Goal: Book appointment/travel/reservation

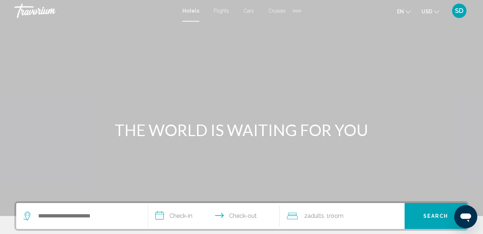
click at [431, 10] on span "USD" at bounding box center [427, 12] width 11 height 6
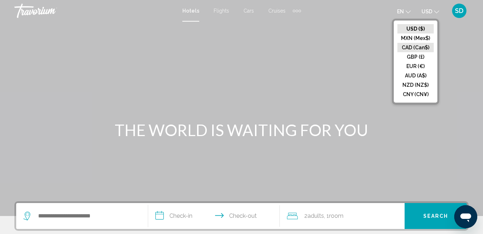
click at [411, 47] on button "CAD (Can$)" at bounding box center [416, 47] width 36 height 9
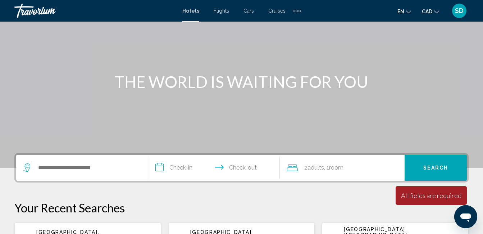
scroll to position [72, 0]
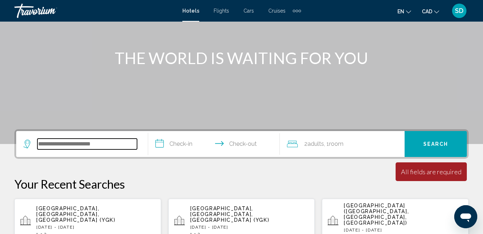
click at [83, 145] on input "Search widget" at bounding box center [87, 144] width 100 height 11
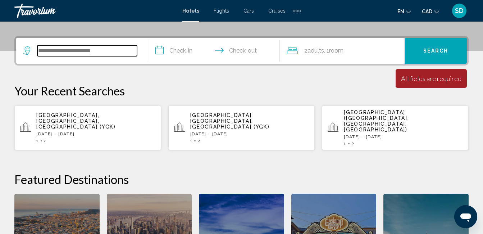
scroll to position [178, 0]
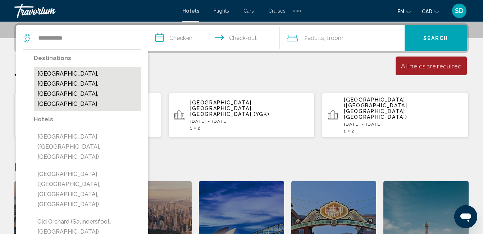
click at [58, 73] on button "Old Orchard Beach, Portland, ME, United States" at bounding box center [87, 89] width 107 height 44
type input "**********"
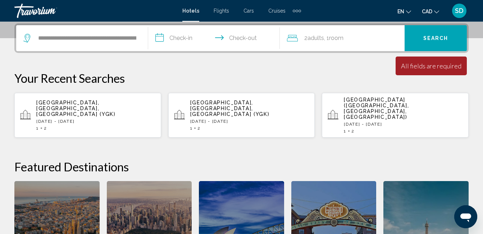
click at [185, 37] on input "**********" at bounding box center [215, 39] width 135 height 28
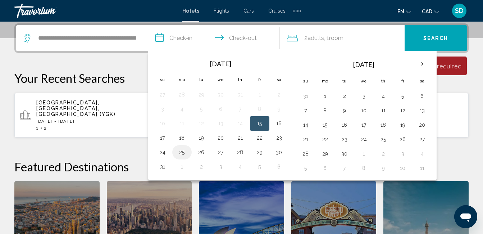
click at [179, 155] on button "25" at bounding box center [182, 152] width 12 height 10
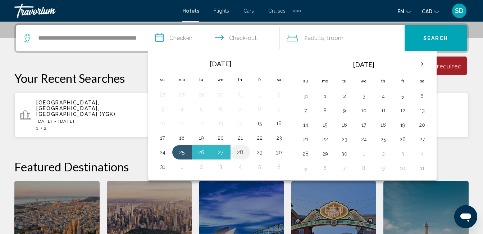
click at [241, 151] on button "28" at bounding box center [241, 152] width 12 height 10
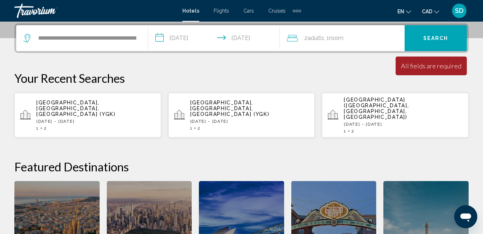
type input "**********"
click at [432, 37] on span "Search" at bounding box center [435, 39] width 25 height 6
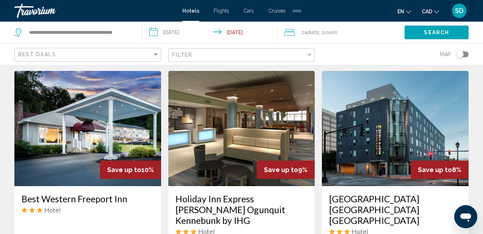
scroll to position [827, 0]
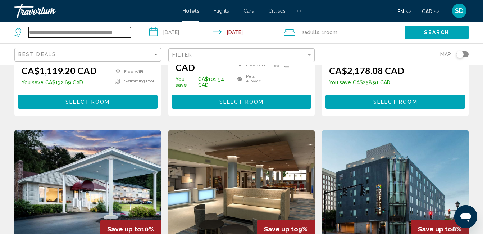
click at [121, 30] on input "**********" at bounding box center [79, 32] width 103 height 11
click at [38, 30] on input "**********" at bounding box center [79, 32] width 103 height 11
click at [96, 30] on input "**********" at bounding box center [79, 32] width 103 height 11
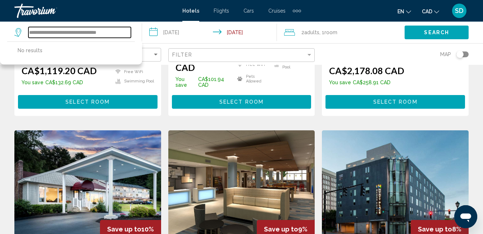
click at [121, 29] on input "**********" at bounding box center [79, 32] width 103 height 11
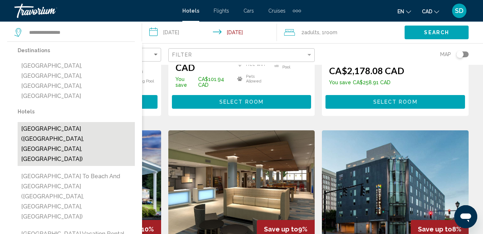
click at [67, 122] on button "Old Orchard Beach Inn (Old Orchard Beach, ME, US)" at bounding box center [76, 144] width 117 height 44
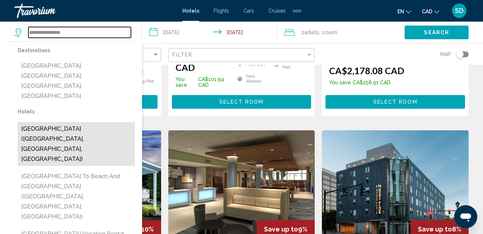
type input "**********"
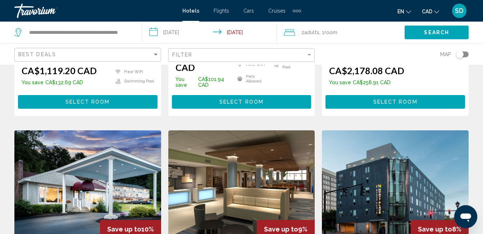
click at [436, 33] on span "Search" at bounding box center [436, 33] width 25 height 6
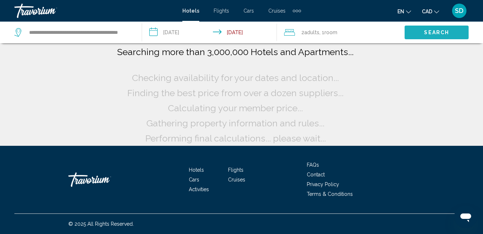
scroll to position [3, 0]
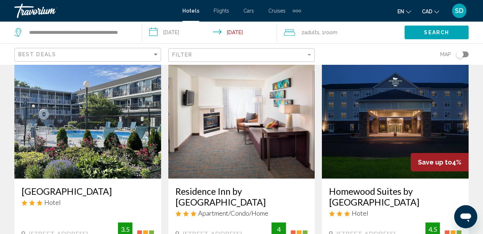
scroll to position [276, 0]
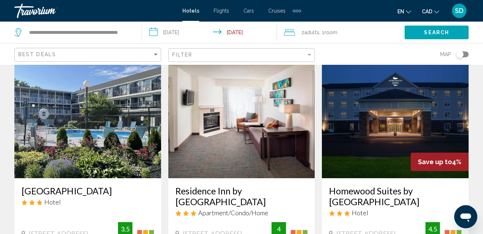
click at [99, 108] on img "Main content" at bounding box center [87, 120] width 147 height 115
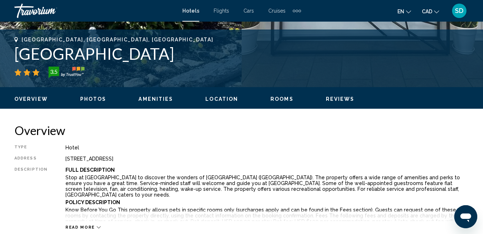
scroll to position [76, 0]
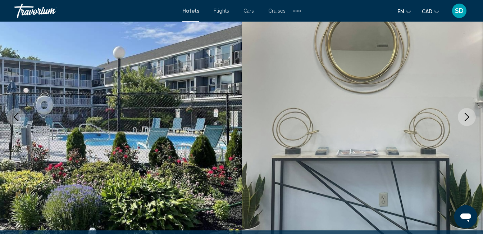
click at [469, 116] on icon "Next image" at bounding box center [467, 117] width 9 height 9
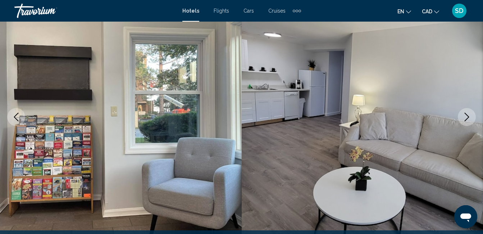
click at [467, 113] on icon "Next image" at bounding box center [467, 117] width 9 height 9
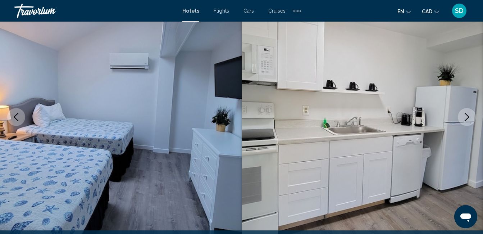
click at [467, 113] on icon "Next image" at bounding box center [467, 117] width 9 height 9
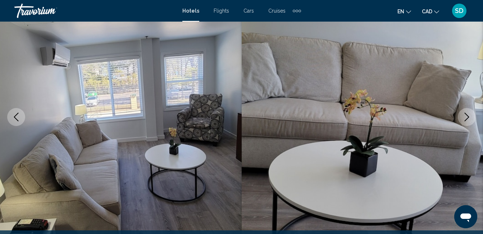
click at [467, 113] on icon "Next image" at bounding box center [467, 117] width 9 height 9
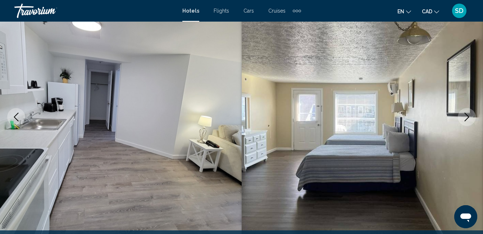
click at [467, 113] on icon "Next image" at bounding box center [467, 117] width 9 height 9
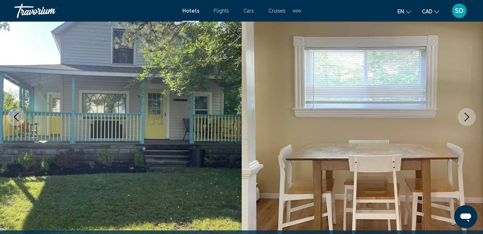
click at [467, 115] on icon "Next image" at bounding box center [467, 117] width 9 height 9
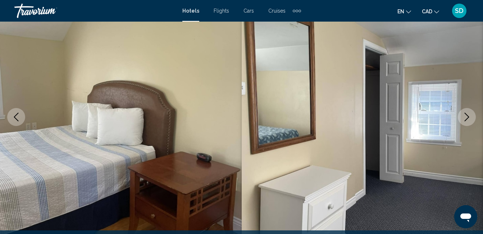
click at [467, 115] on icon "Next image" at bounding box center [467, 117] width 9 height 9
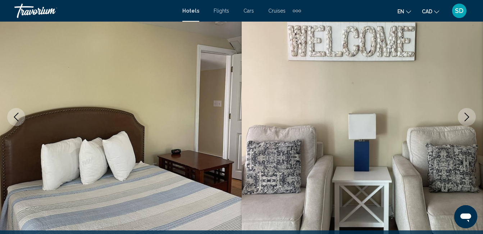
click at [467, 115] on icon "Next image" at bounding box center [467, 117] width 9 height 9
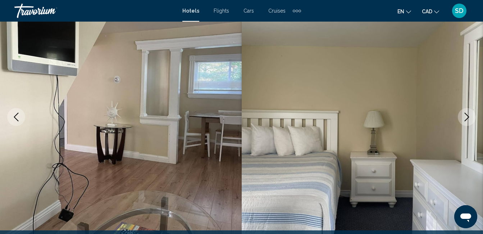
click at [467, 115] on icon "Next image" at bounding box center [467, 117] width 9 height 9
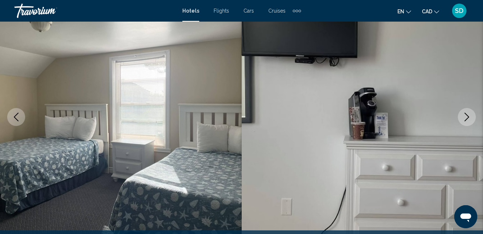
click at [467, 115] on icon "Next image" at bounding box center [467, 117] width 9 height 9
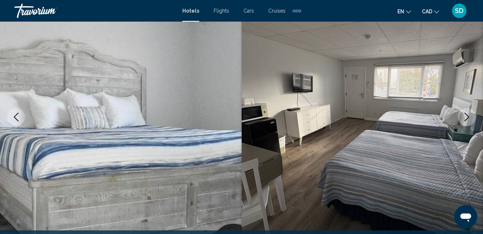
click at [467, 115] on icon "Next image" at bounding box center [467, 117] width 9 height 9
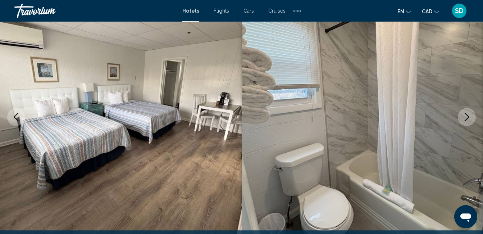
click at [467, 115] on icon "Next image" at bounding box center [467, 117] width 9 height 9
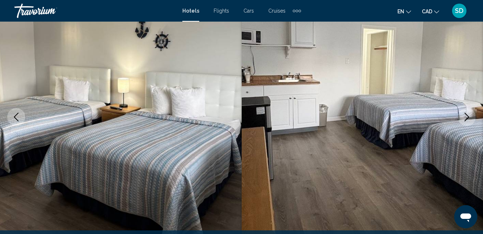
click at [467, 115] on icon "Next image" at bounding box center [467, 117] width 9 height 9
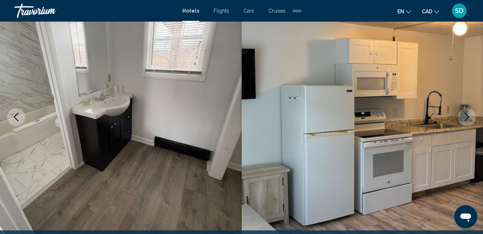
click at [467, 115] on icon "Next image" at bounding box center [467, 117] width 9 height 9
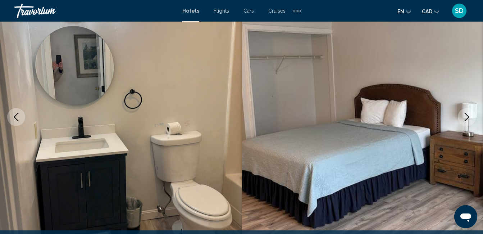
click at [467, 115] on icon "Next image" at bounding box center [467, 117] width 9 height 9
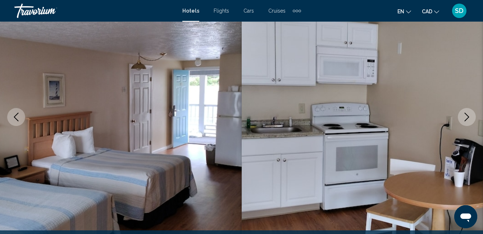
click at [467, 115] on icon "Next image" at bounding box center [467, 117] width 9 height 9
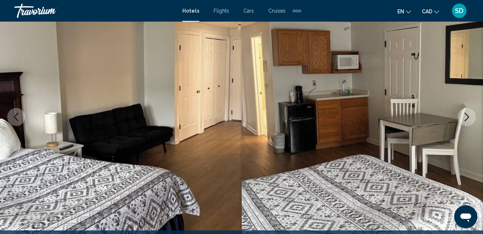
click at [467, 115] on icon "Next image" at bounding box center [467, 117] width 9 height 9
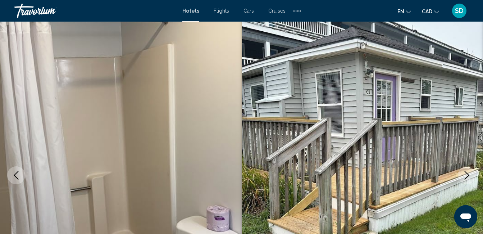
scroll to position [0, 0]
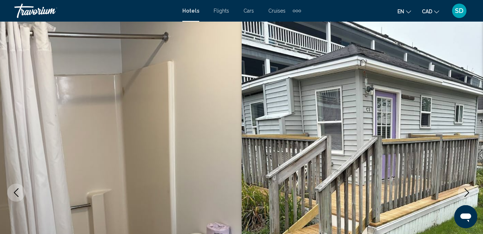
click at [466, 189] on icon "Next image" at bounding box center [467, 192] width 9 height 9
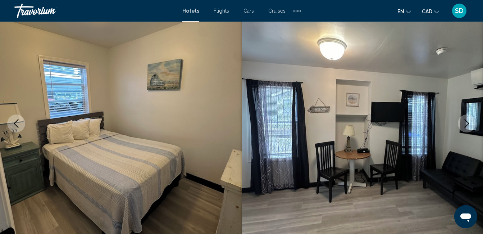
scroll to position [72, 0]
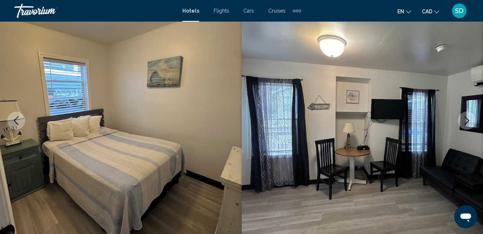
click at [467, 125] on button "Next image" at bounding box center [467, 121] width 18 height 18
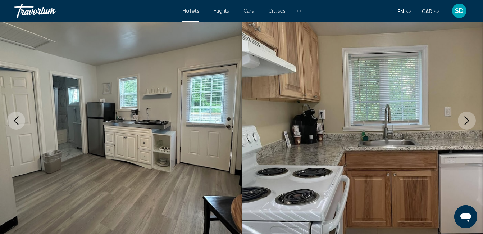
click at [466, 117] on icon "Next image" at bounding box center [467, 120] width 9 height 9
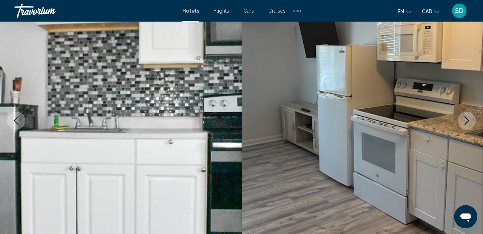
click at [466, 117] on icon "Next image" at bounding box center [467, 120] width 9 height 9
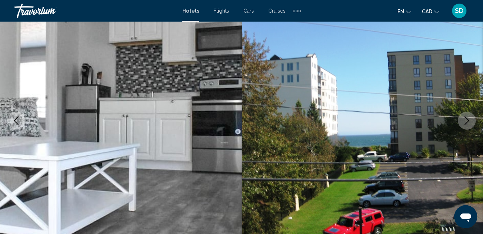
click at [466, 117] on icon "Next image" at bounding box center [467, 120] width 9 height 9
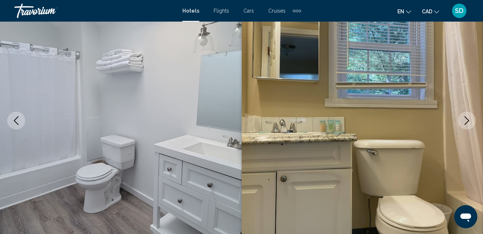
click at [466, 117] on icon "Next image" at bounding box center [467, 120] width 9 height 9
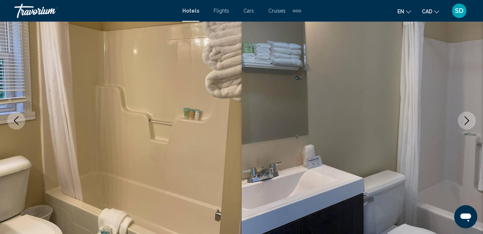
click at [466, 117] on icon "Next image" at bounding box center [467, 120] width 9 height 9
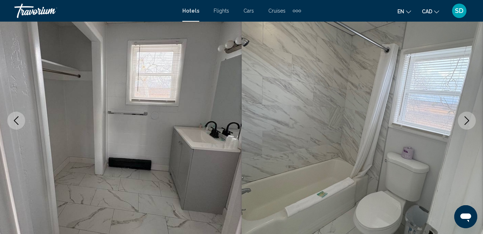
click at [466, 117] on icon "Next image" at bounding box center [467, 120] width 9 height 9
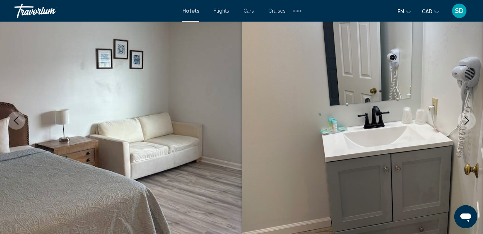
click at [466, 117] on icon "Next image" at bounding box center [467, 120] width 9 height 9
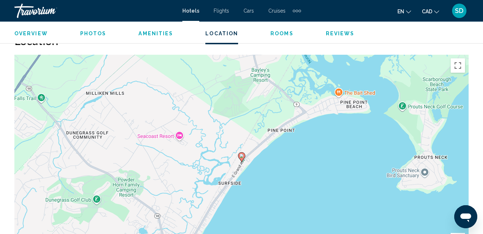
scroll to position [827, 0]
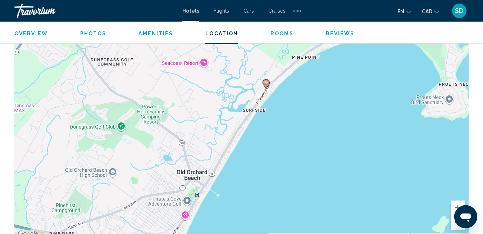
drag, startPoint x: 313, startPoint y: 133, endPoint x: 339, endPoint y: 91, distance: 49.4
click at [339, 91] on div "Pour activer le glissement du marqueur avec le clavier, appuyez sur Alt+Entrée.…" at bounding box center [241, 130] width 454 height 216
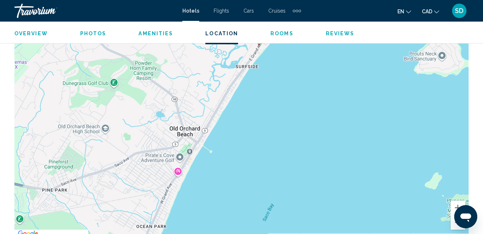
drag, startPoint x: 300, startPoint y: 137, endPoint x: 293, endPoint y: 91, distance: 46.9
click at [293, 91] on div "Pour activer le glissement du marqueur avec le clavier, appuyez sur Alt+Entrée.…" at bounding box center [241, 130] width 454 height 216
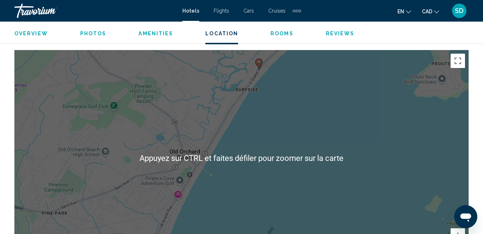
scroll to position [791, 0]
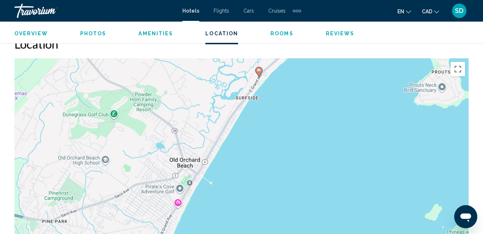
click at [248, 135] on div "Pour activer le glissement du marqueur avec le clavier, appuyez sur Alt+Entrée.…" at bounding box center [241, 166] width 454 height 216
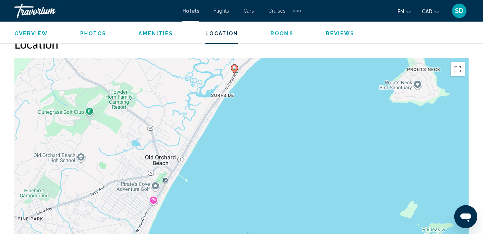
drag, startPoint x: 250, startPoint y: 137, endPoint x: 225, endPoint y: 134, distance: 25.0
click at [225, 134] on div "Pour activer le glissement du marqueur avec le clavier, appuyez sur Alt+Entrée.…" at bounding box center [241, 166] width 454 height 216
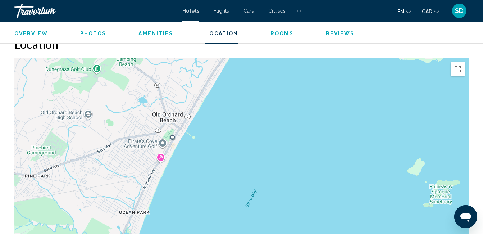
drag, startPoint x: 188, startPoint y: 203, endPoint x: 195, endPoint y: 159, distance: 44.1
click at [195, 159] on div "Pour activer le glissement du marqueur avec le clavier, appuyez sur Alt+Entrée.…" at bounding box center [241, 166] width 454 height 216
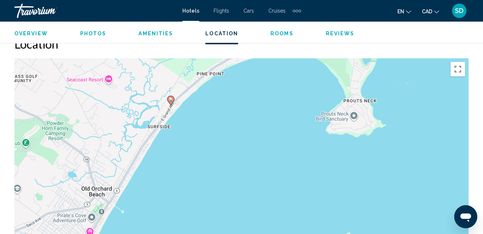
drag, startPoint x: 258, startPoint y: 164, endPoint x: 187, endPoint y: 239, distance: 103.3
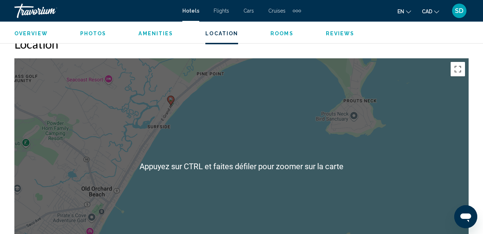
click at [217, 169] on div "Pour activer le glissement du marqueur avec le clavier, appuyez sur Alt+Entrée.…" at bounding box center [241, 166] width 454 height 216
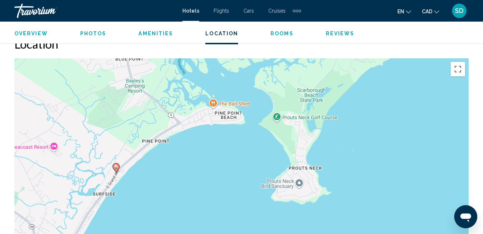
drag, startPoint x: 219, startPoint y: 146, endPoint x: 165, endPoint y: 214, distance: 87.3
click at [165, 214] on div "Pour activer le glissement du marqueur avec le clavier, appuyez sur Alt+Entrée.…" at bounding box center [241, 166] width 454 height 216
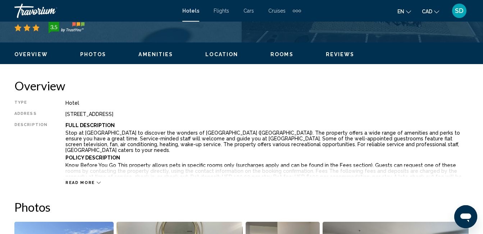
scroll to position [324, 0]
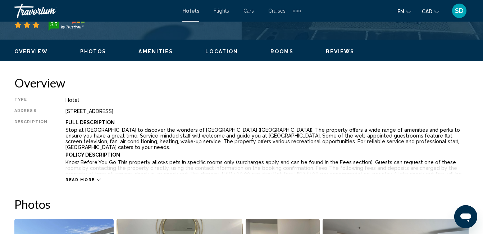
drag, startPoint x: 63, startPoint y: 109, endPoint x: 227, endPoint y: 110, distance: 164.8
click at [227, 110] on div "Type Hotel Address 198 East Grand Avenue, Old Orchard Beach ME 04064, United St…" at bounding box center [241, 139] width 454 height 85
drag, startPoint x: 227, startPoint y: 110, endPoint x: 195, endPoint y: 110, distance: 32.7
copy div "198 East Grand Avenue, Old Orchard Beach ME 04064, United States"
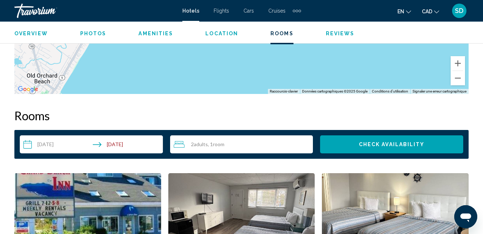
scroll to position [971, 0]
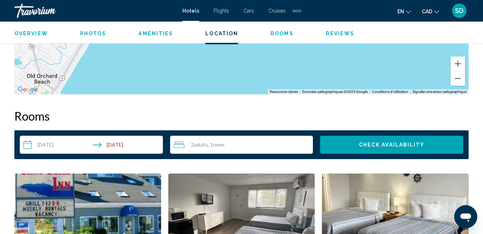
click at [387, 142] on span "Check Availability" at bounding box center [392, 144] width 66 height 6
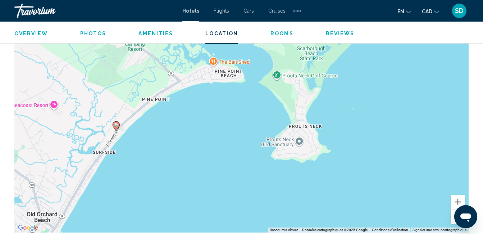
scroll to position [821, 0]
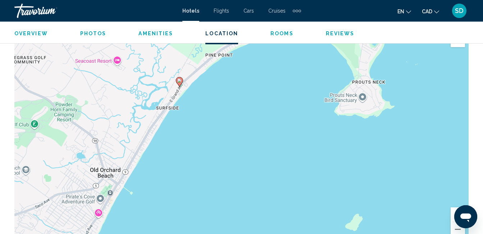
drag, startPoint x: 144, startPoint y: 178, endPoint x: 217, endPoint y: 112, distance: 98.8
click at [216, 112] on div "Pour activer le glissement du marqueur avec le clavier, appuyez sur Alt+Entrée.…" at bounding box center [241, 137] width 454 height 216
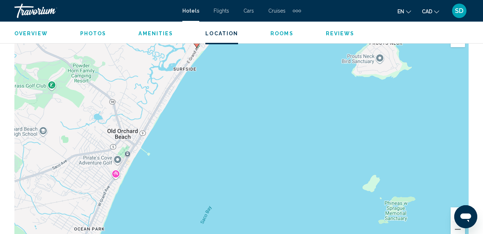
drag, startPoint x: 196, startPoint y: 172, endPoint x: 192, endPoint y: 154, distance: 17.7
click at [197, 152] on div "Pour activer le glissement du marqueur avec le clavier, appuyez sur Alt+Entrée.…" at bounding box center [241, 137] width 454 height 216
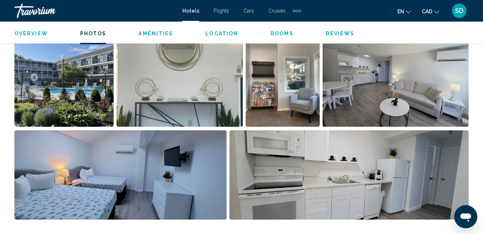
scroll to position [389, 0]
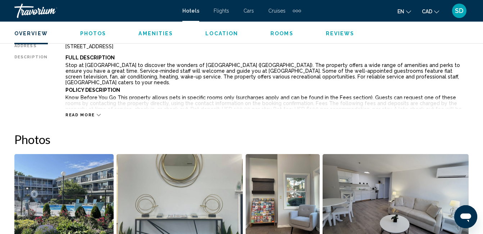
click at [83, 113] on span "Read more" at bounding box center [80, 115] width 30 height 5
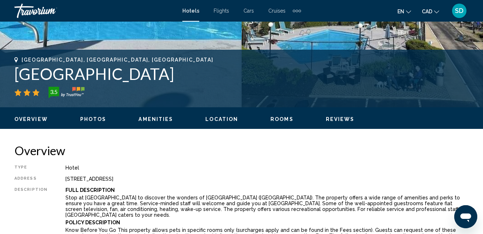
scroll to position [216, 0]
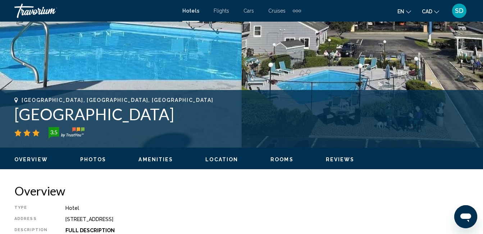
click at [151, 160] on span "Amenities" at bounding box center [156, 160] width 35 height 6
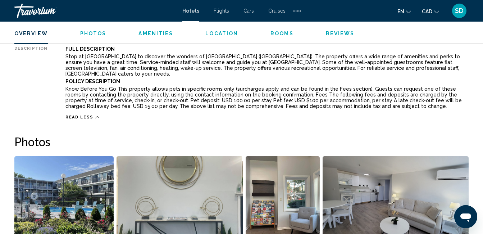
scroll to position [344, 0]
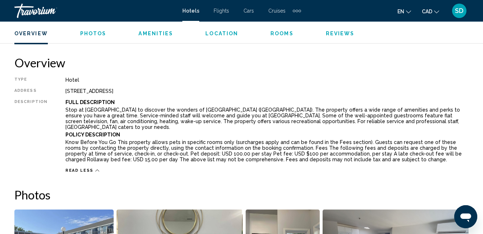
click at [332, 30] on ul "Overview Photos Amenities Location Rooms Reviews Check Availability" at bounding box center [241, 33] width 454 height 8
click at [334, 32] on span "Reviews" at bounding box center [340, 34] width 29 height 6
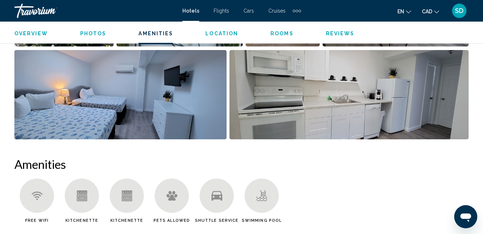
scroll to position [721, 0]
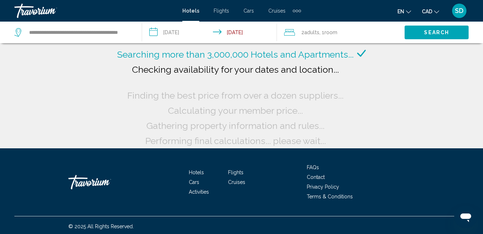
click at [420, 28] on button "Search" at bounding box center [437, 32] width 64 height 13
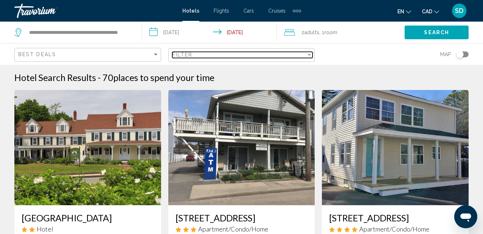
drag, startPoint x: 307, startPoint y: 53, endPoint x: 308, endPoint y: 57, distance: 4.3
click at [308, 53] on div "Filter" at bounding box center [309, 55] width 6 height 6
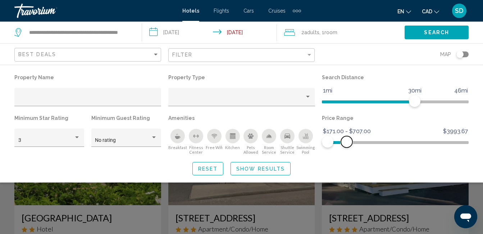
drag, startPoint x: 460, startPoint y: 142, endPoint x: 347, endPoint y: 159, distance: 114.6
click at [347, 159] on div "Property Name Property Type Search Distance 1mi 46mi 30mi Minimum Star Rating 3…" at bounding box center [241, 123] width 483 height 103
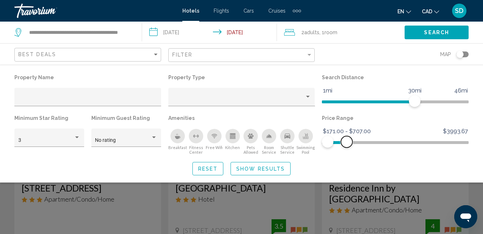
scroll to position [108, 0]
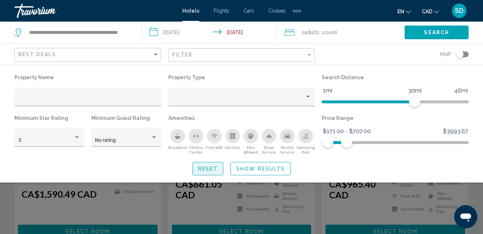
click at [208, 169] on span "Reset" at bounding box center [208, 169] width 20 height 6
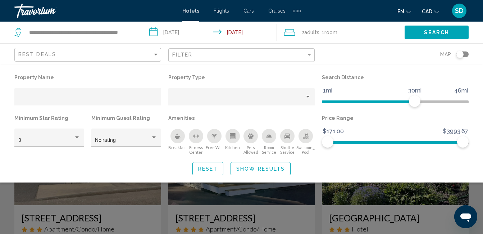
click at [250, 166] on span "Show Results" at bounding box center [260, 169] width 49 height 6
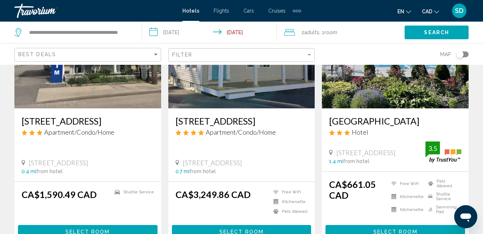
scroll to position [108, 0]
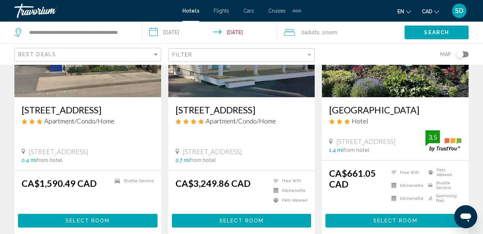
click at [419, 32] on button "Search" at bounding box center [437, 32] width 64 height 13
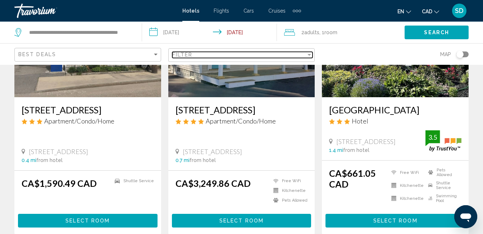
click at [307, 57] on div "Filter" at bounding box center [309, 55] width 6 height 6
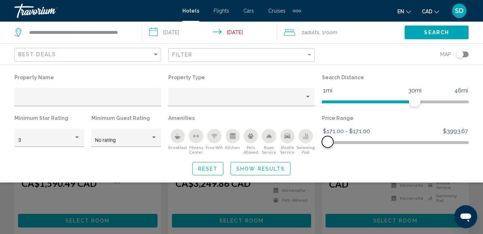
drag, startPoint x: 461, startPoint y: 141, endPoint x: 325, endPoint y: 160, distance: 138.1
click at [325, 160] on div "Property Name Property Type Search Distance 1mi 46mi 30mi Minimum Star Rating 3…" at bounding box center [241, 123] width 483 height 103
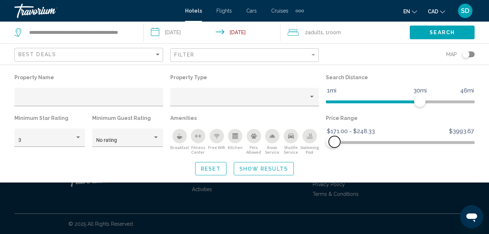
drag, startPoint x: 330, startPoint y: 142, endPoint x: 334, endPoint y: 146, distance: 5.6
click at [334, 146] on span "Hotel Filters" at bounding box center [334, 142] width 12 height 12
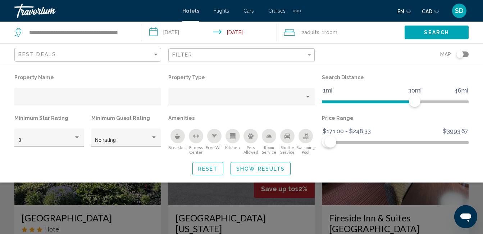
click at [273, 170] on span "Show Results" at bounding box center [260, 169] width 49 height 6
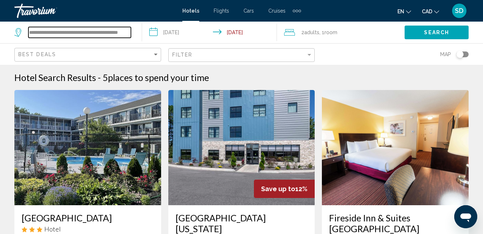
click at [102, 34] on input "**********" at bounding box center [79, 32] width 103 height 11
drag, startPoint x: 129, startPoint y: 33, endPoint x: 10, endPoint y: 46, distance: 119.1
click at [10, 43] on div "**********" at bounding box center [241, 33] width 483 height 22
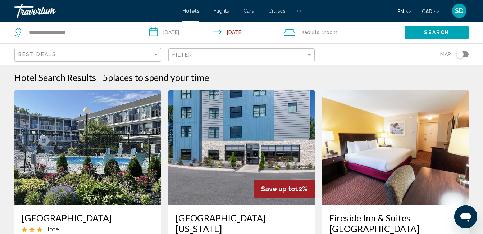
drag, startPoint x: 113, startPoint y: 54, endPoint x: 102, endPoint y: 50, distance: 11.4
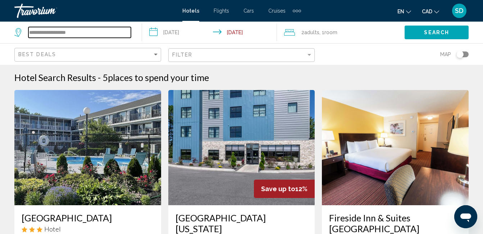
click at [87, 33] on input "**********" at bounding box center [79, 32] width 103 height 11
drag, startPoint x: 87, startPoint y: 33, endPoint x: 4, endPoint y: 34, distance: 82.8
click at [3, 39] on app-destination-search "**********" at bounding box center [71, 33] width 142 height 22
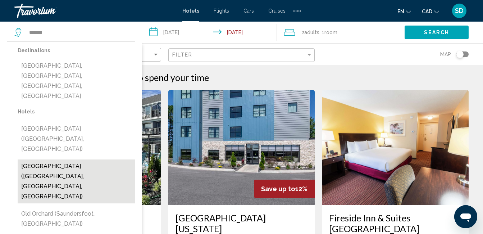
click at [54, 159] on button "Old Orchard Beach Inn (Old Orchard Beach, ME, US)" at bounding box center [76, 181] width 117 height 44
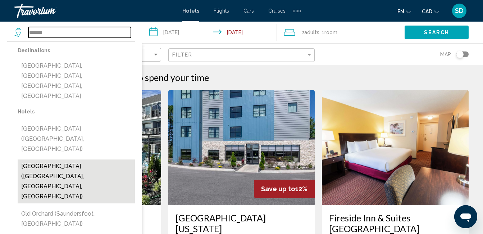
type input "**********"
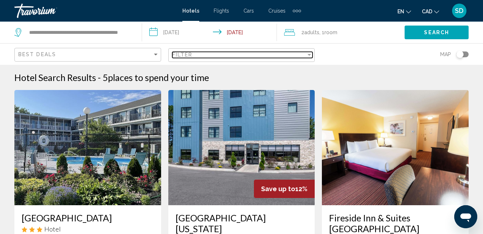
click at [307, 56] on div "Filter" at bounding box center [309, 55] width 6 height 6
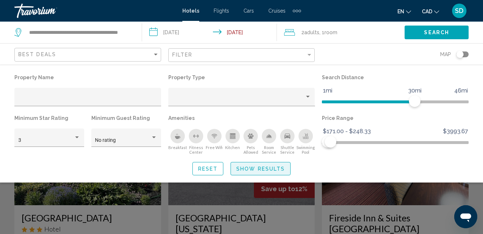
click at [247, 165] on button "Show Results" at bounding box center [261, 168] width 60 height 13
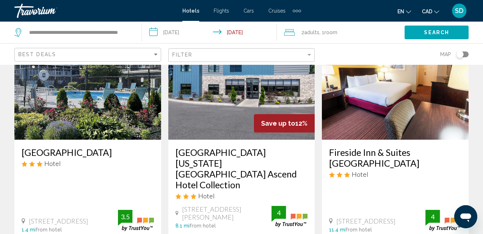
scroll to position [144, 0]
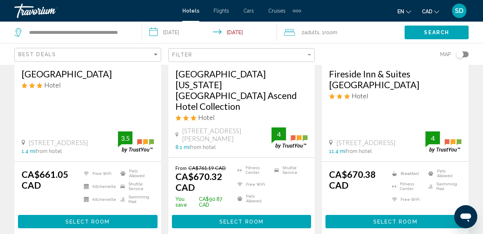
click at [86, 219] on span "Select Room" at bounding box center [87, 222] width 44 height 6
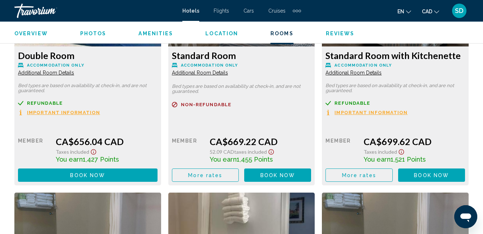
scroll to position [1191, 0]
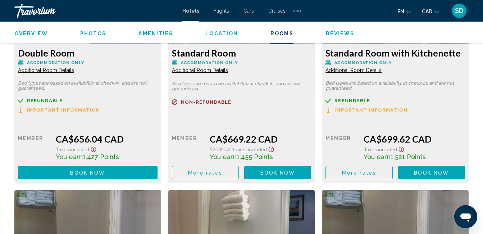
click at [83, 109] on span "Important Information" at bounding box center [63, 110] width 73 height 5
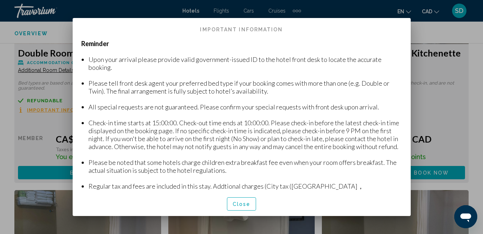
scroll to position [0, 0]
click at [245, 207] on button "Close" at bounding box center [242, 203] width 30 height 13
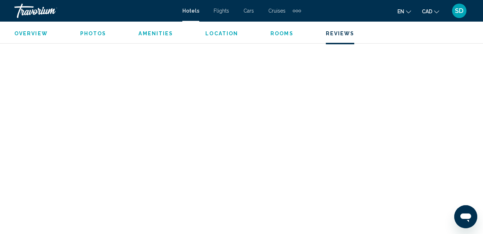
scroll to position [2090, 0]
click at [28, 31] on span "Overview" at bounding box center [30, 34] width 33 height 6
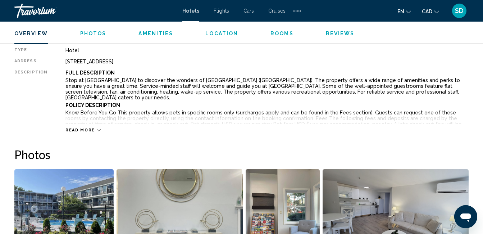
scroll to position [357, 0]
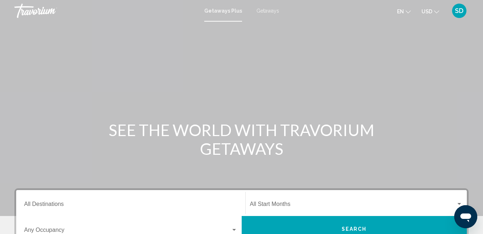
click at [265, 11] on span "Getaways" at bounding box center [268, 11] width 23 height 6
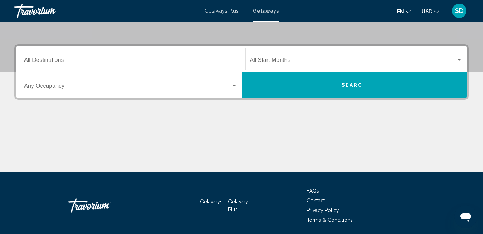
click at [234, 83] on div "Search widget" at bounding box center [234, 86] width 6 height 6
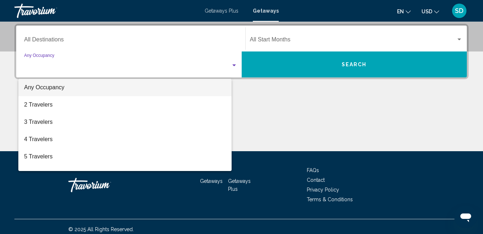
scroll to position [165, 0]
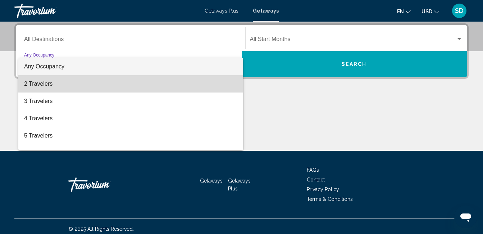
click at [161, 83] on span "2 Travelers" at bounding box center [130, 83] width 213 height 17
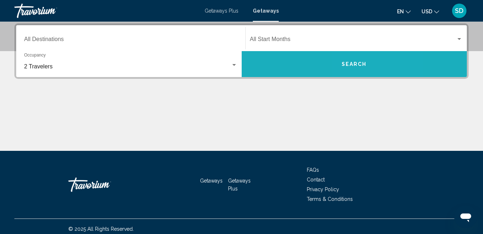
click at [361, 60] on button "Search" at bounding box center [355, 64] width 226 height 26
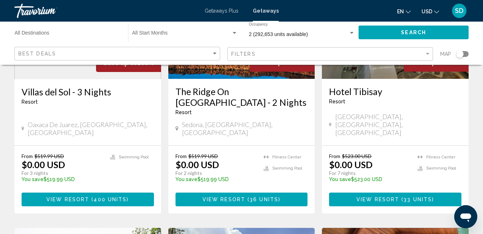
scroll to position [504, 0]
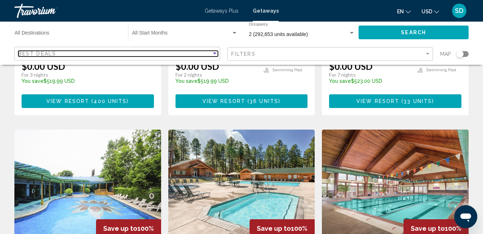
click at [214, 55] on div "Sort by" at bounding box center [215, 54] width 6 height 6
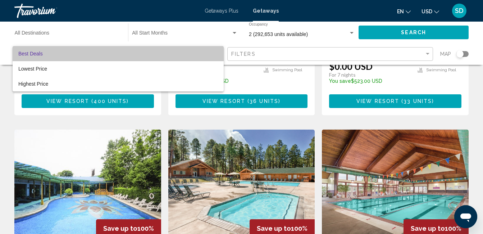
click at [214, 55] on span "Best Deals" at bounding box center [118, 53] width 200 height 15
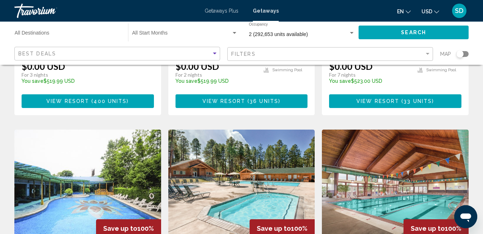
click at [29, 33] on input "Destination All Destinations" at bounding box center [68, 35] width 106 height 6
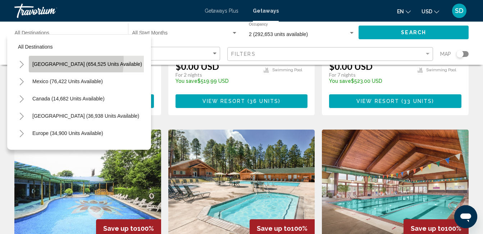
click at [53, 61] on span "[GEOGRAPHIC_DATA] (654,525 units available)" at bounding box center [87, 64] width 110 height 6
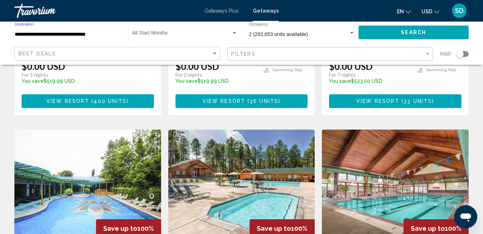
click at [390, 29] on button "Search" at bounding box center [414, 32] width 110 height 13
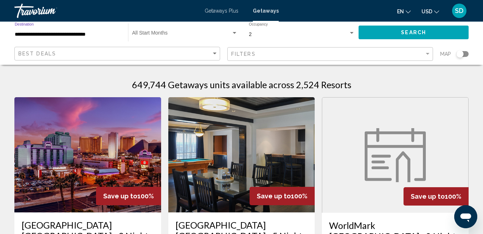
click at [106, 34] on input "**********" at bounding box center [68, 35] width 106 height 6
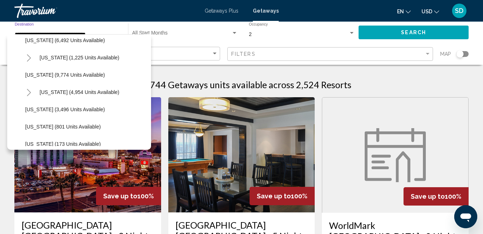
scroll to position [288, 0]
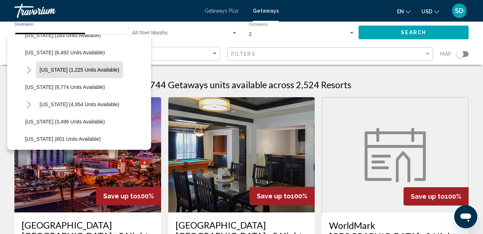
click at [80, 69] on span "[US_STATE] (1,225 units available)" at bounding box center [80, 70] width 80 height 6
type input "**********"
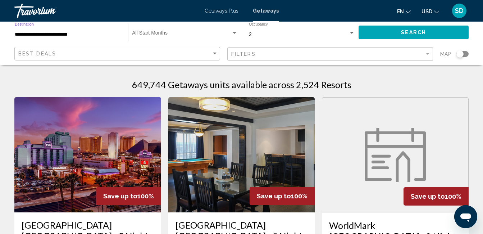
click at [408, 35] on span "Search" at bounding box center [413, 33] width 25 height 6
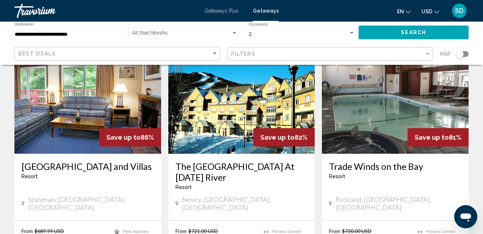
scroll to position [36, 0]
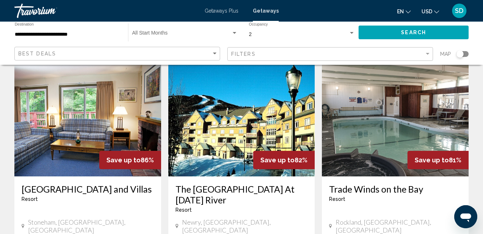
click at [432, 11] on span "USD" at bounding box center [427, 12] width 11 height 6
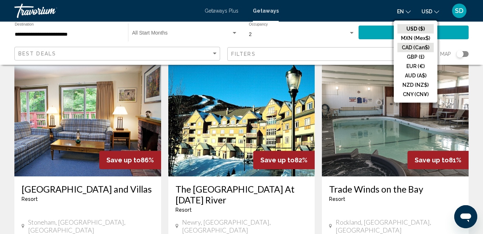
click at [415, 47] on button "CAD (Can$)" at bounding box center [416, 47] width 36 height 9
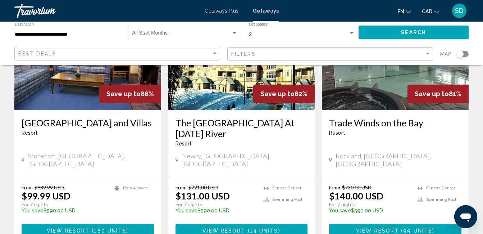
scroll to position [108, 0]
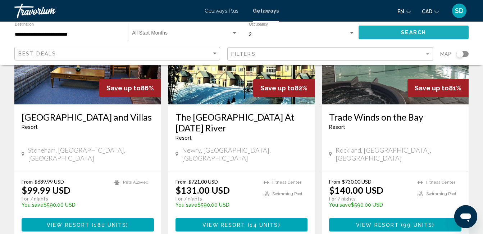
click at [412, 31] on span "Search" at bounding box center [413, 33] width 25 height 6
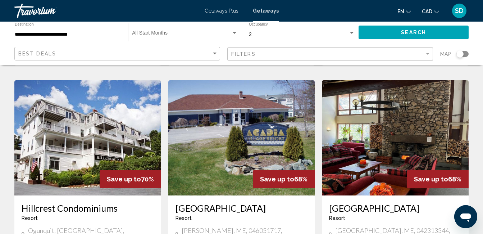
scroll to position [863, 0]
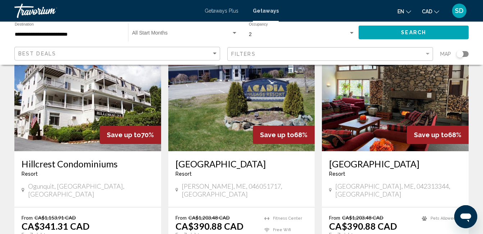
click at [231, 31] on div "Start Month All Start Months" at bounding box center [185, 33] width 106 height 20
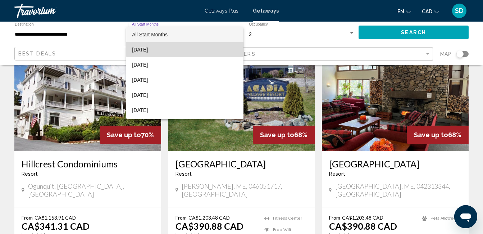
click at [194, 49] on span "[DATE]" at bounding box center [185, 49] width 106 height 15
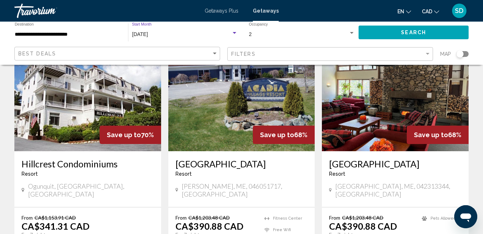
click at [389, 32] on button "Search" at bounding box center [414, 32] width 110 height 13
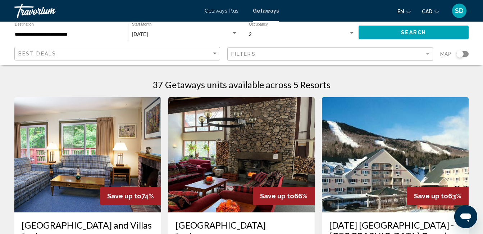
click at [224, 8] on span "Getaways Plus" at bounding box center [222, 11] width 34 height 6
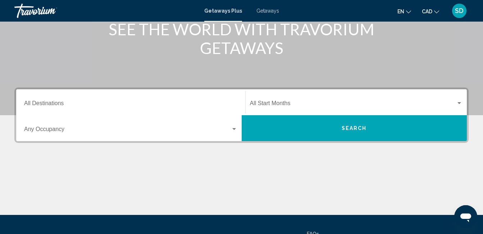
scroll to position [108, 0]
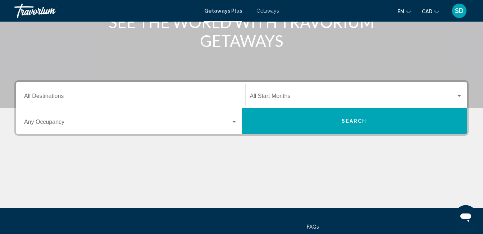
click at [119, 99] on input "Destination All Destinations" at bounding box center [130, 97] width 213 height 6
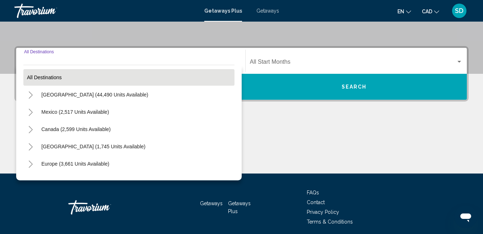
scroll to position [165, 0]
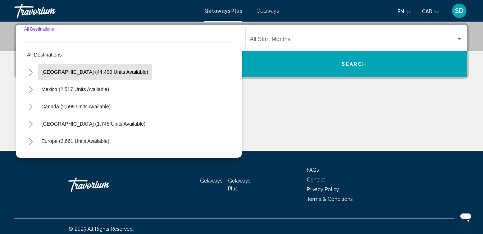
click at [74, 73] on span "[GEOGRAPHIC_DATA] (44,490 units available)" at bounding box center [94, 72] width 107 height 6
type input "**********"
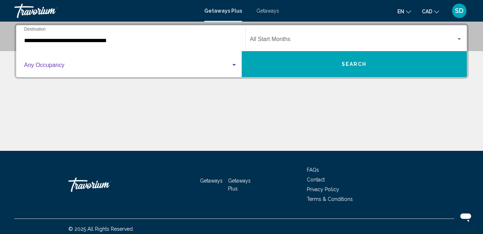
click at [235, 62] on div "Search widget" at bounding box center [234, 65] width 6 height 6
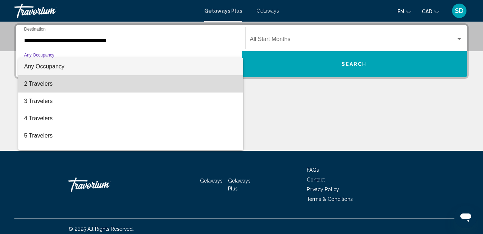
click at [139, 86] on span "2 Travelers" at bounding box center [130, 83] width 213 height 17
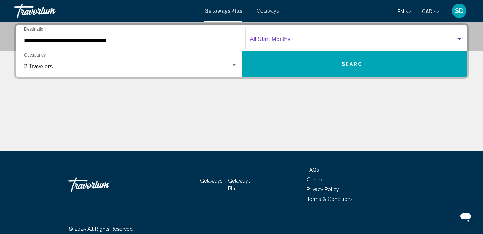
click at [462, 40] on div "Search widget" at bounding box center [459, 39] width 6 height 6
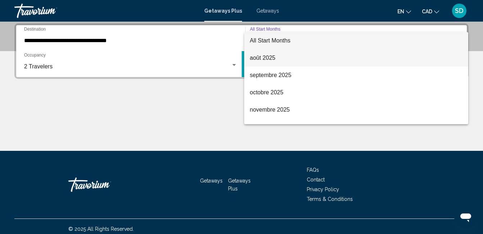
click at [266, 56] on span "août 2025" at bounding box center [356, 57] width 213 height 17
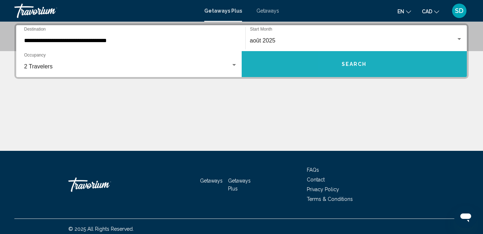
click at [347, 64] on span "Search" at bounding box center [354, 65] width 25 height 6
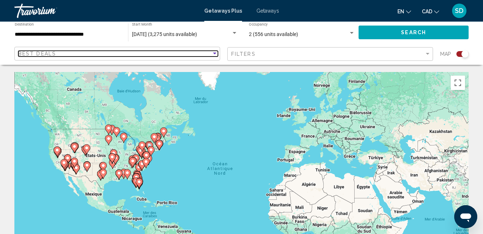
click at [216, 53] on div "Sort by" at bounding box center [215, 54] width 4 height 2
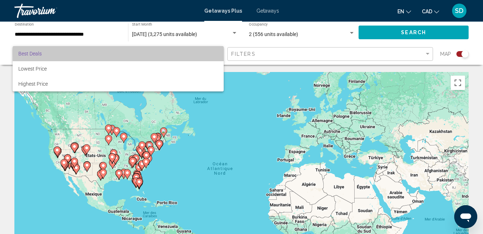
click at [216, 53] on span "Best Deals" at bounding box center [118, 53] width 200 height 15
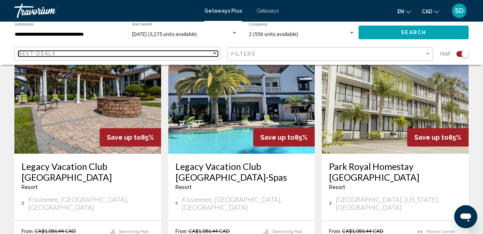
scroll to position [827, 0]
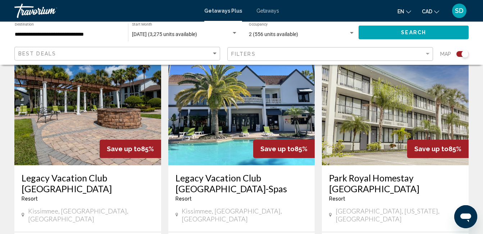
click at [72, 112] on img "Main content" at bounding box center [87, 107] width 147 height 115
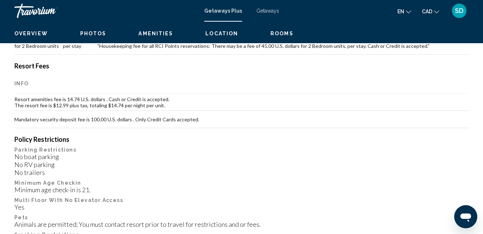
scroll to position [76, 0]
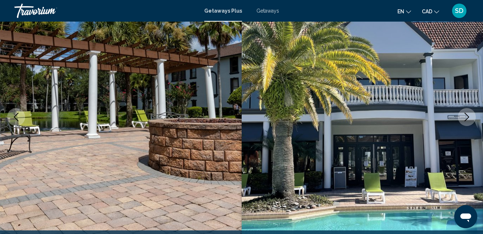
click at [465, 117] on icon "Next image" at bounding box center [467, 117] width 9 height 9
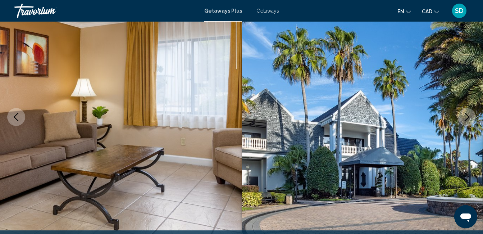
click at [465, 115] on icon "Next image" at bounding box center [467, 117] width 9 height 9
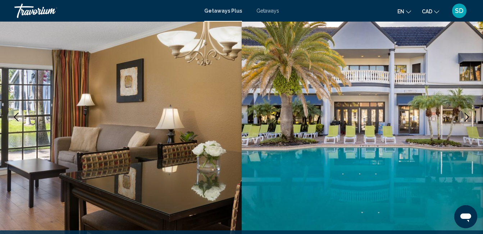
click at [465, 115] on icon "Next image" at bounding box center [467, 117] width 9 height 9
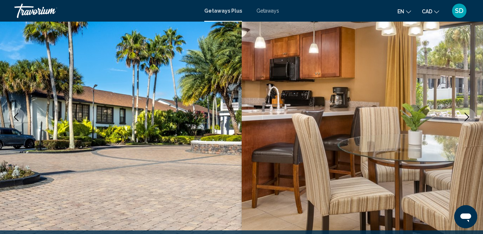
click at [466, 119] on icon "Next image" at bounding box center [467, 117] width 9 height 9
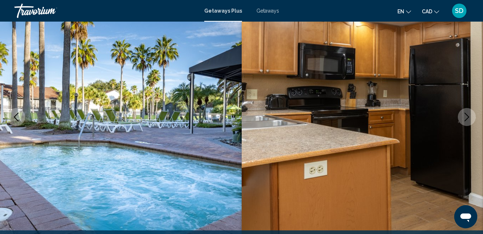
click at [467, 117] on icon "Next image" at bounding box center [467, 117] width 9 height 9
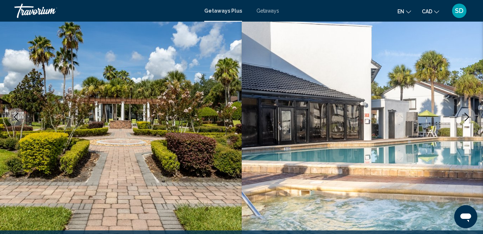
click at [468, 117] on icon "Next image" at bounding box center [467, 117] width 9 height 9
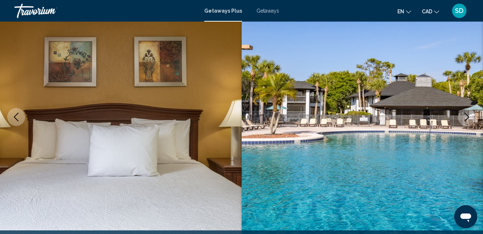
click at [468, 117] on icon "Next image" at bounding box center [467, 117] width 9 height 9
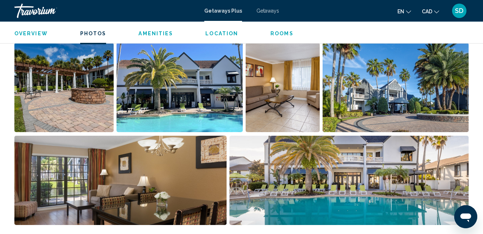
scroll to position [435, 0]
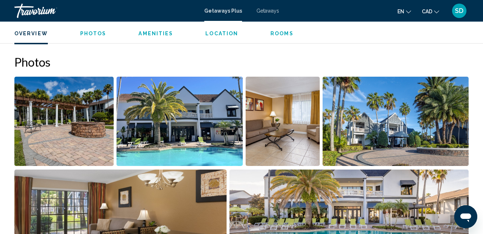
click at [88, 35] on span "Photos" at bounding box center [93, 34] width 26 height 6
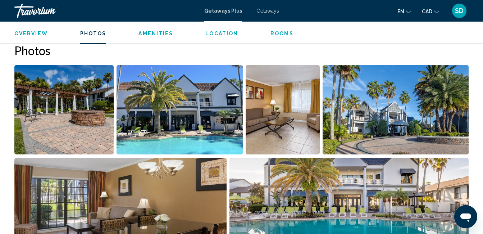
click at [147, 32] on span "Amenities" at bounding box center [156, 34] width 35 height 6
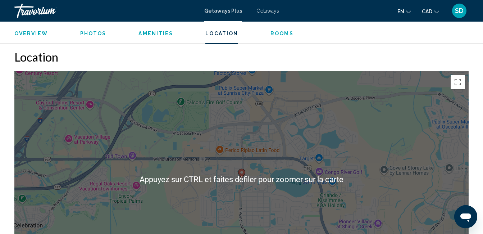
scroll to position [1244, 0]
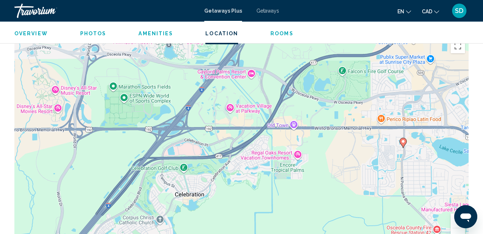
drag, startPoint x: 216, startPoint y: 137, endPoint x: 379, endPoint y: 143, distance: 163.1
click at [379, 143] on div "Pour activer le glissement du marqueur avec le clavier, appuyez sur Alt+Entrée.…" at bounding box center [241, 143] width 454 height 216
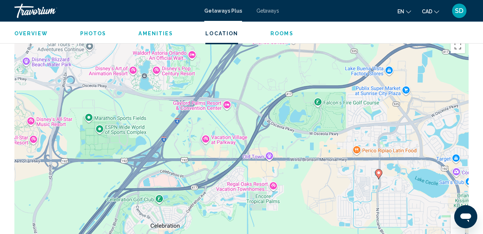
drag, startPoint x: 56, startPoint y: 149, endPoint x: 32, endPoint y: 180, distance: 39.8
click at [32, 180] on div "Pour activer le glissement du marqueur avec le clavier, appuyez sur Alt+Entrée.…" at bounding box center [241, 143] width 454 height 216
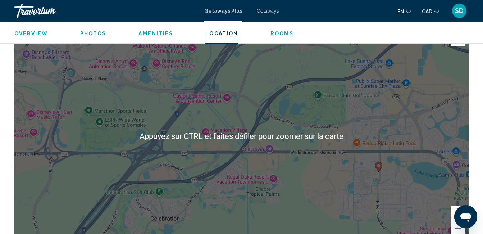
scroll to position [1152, 0]
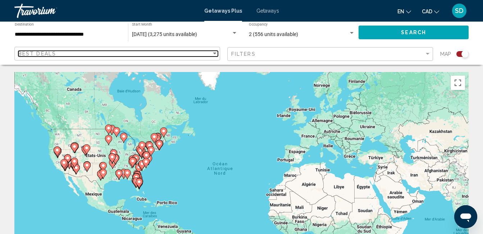
click at [215, 54] on div "Sort by" at bounding box center [215, 54] width 4 height 2
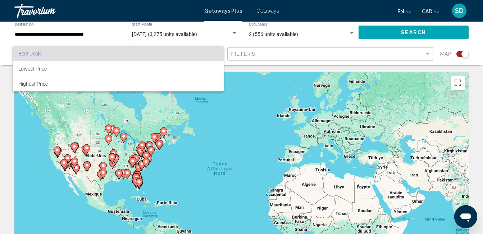
click at [215, 54] on span "Best Deals" at bounding box center [118, 53] width 200 height 15
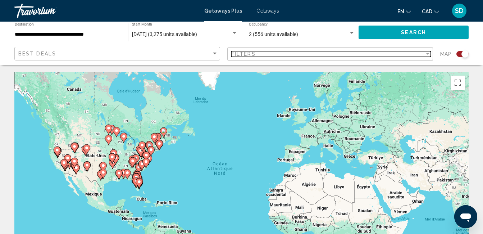
click at [429, 52] on div "Filter" at bounding box center [428, 54] width 6 height 6
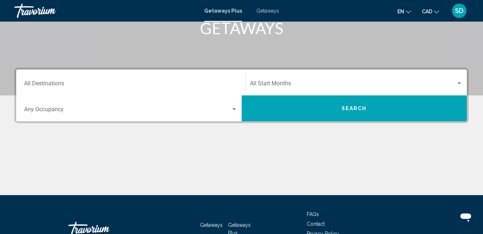
scroll to position [108, 0]
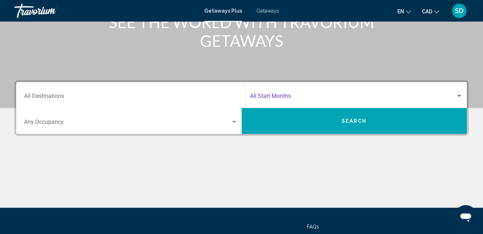
click at [459, 94] on div "Search widget" at bounding box center [459, 96] width 6 height 6
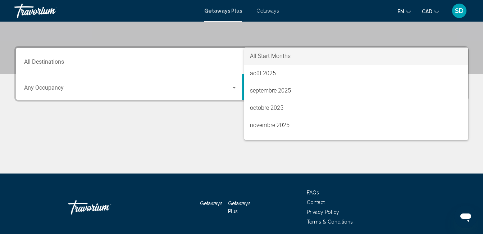
scroll to position [165, 0]
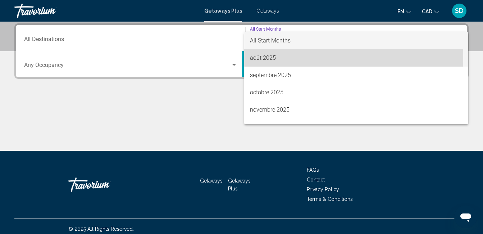
click at [288, 56] on span "août 2025" at bounding box center [356, 57] width 213 height 17
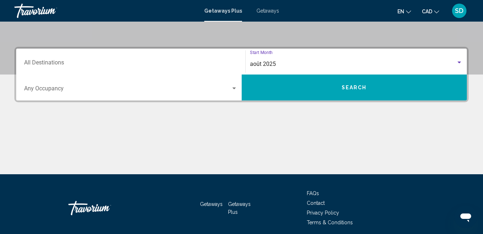
scroll to position [129, 0]
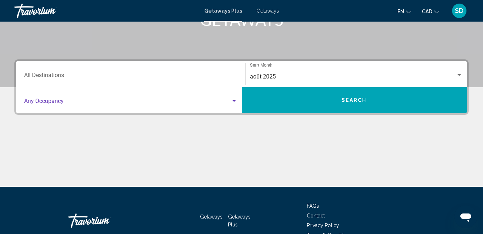
click at [232, 101] on div "Search widget" at bounding box center [234, 101] width 4 height 2
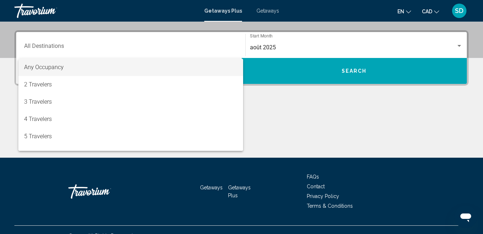
scroll to position [165, 0]
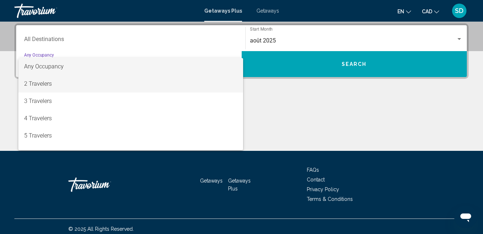
click at [158, 82] on span "2 Travelers" at bounding box center [130, 83] width 213 height 17
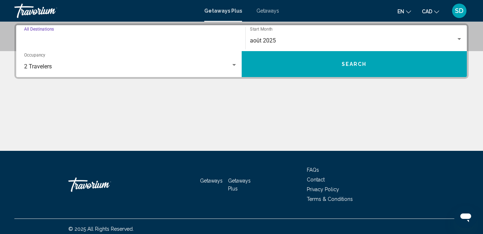
click at [62, 40] on input "Destination All Destinations" at bounding box center [130, 40] width 213 height 6
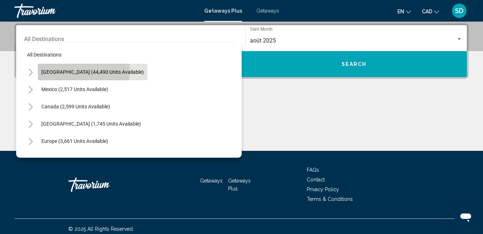
click at [78, 71] on span "[GEOGRAPHIC_DATA] (44,490 units available)" at bounding box center [92, 72] width 103 height 6
type input "**********"
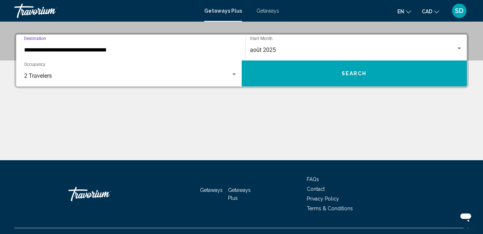
scroll to position [170, 0]
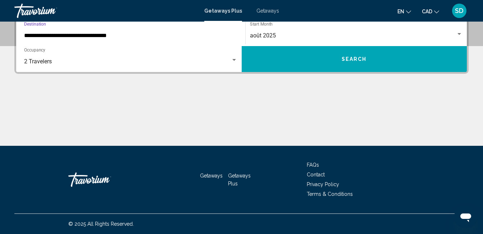
click at [326, 60] on button "Search" at bounding box center [355, 59] width 226 height 26
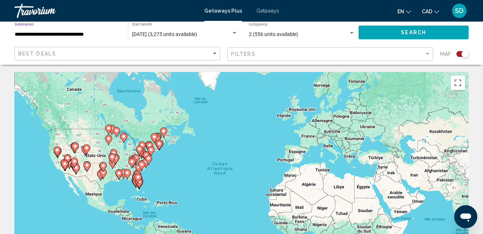
click at [87, 33] on input "**********" at bounding box center [68, 35] width 106 height 6
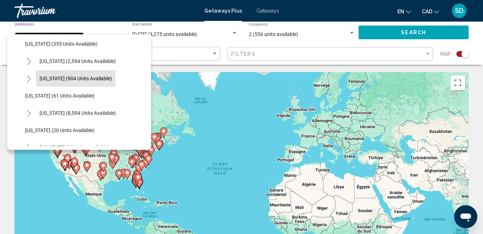
scroll to position [108, 0]
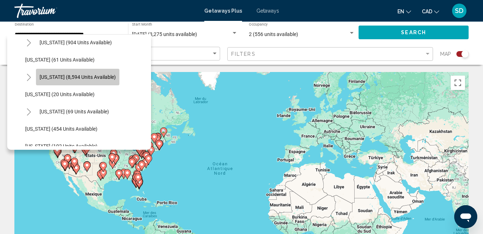
click at [91, 74] on span "[US_STATE] (8,594 units available)" at bounding box center [78, 77] width 76 height 6
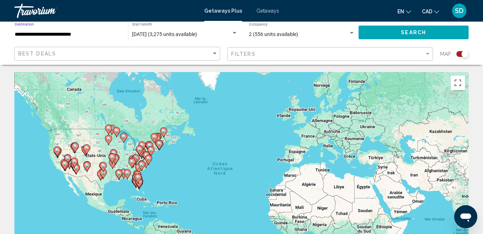
click at [433, 29] on button "Search" at bounding box center [414, 32] width 110 height 13
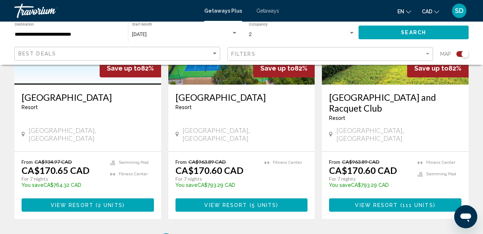
scroll to position [1187, 0]
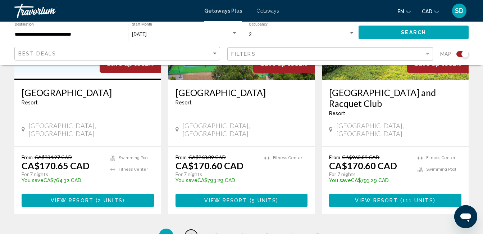
click at [190, 232] on span "2" at bounding box center [192, 236] width 4 height 8
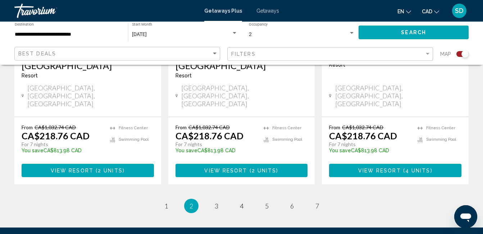
scroll to position [1223, 0]
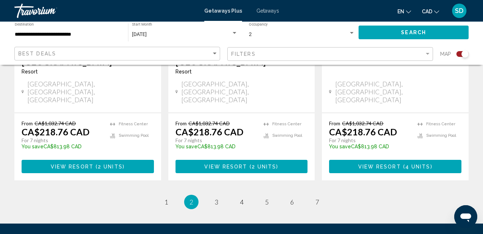
click at [47, 29] on div "**********" at bounding box center [68, 33] width 106 height 20
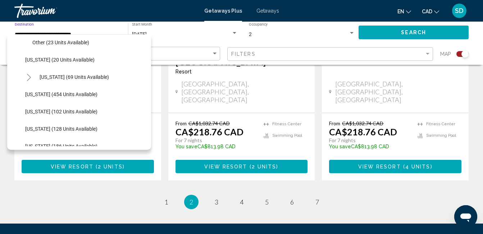
scroll to position [241, 0]
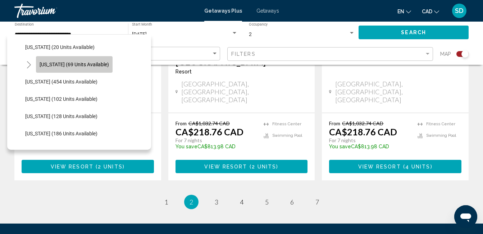
click at [90, 67] on button "[US_STATE] (69 units available)" at bounding box center [74, 64] width 77 height 17
type input "**********"
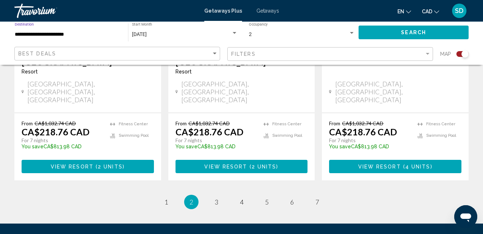
click at [389, 27] on button "Search" at bounding box center [414, 32] width 110 height 13
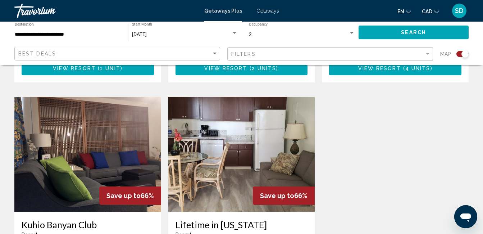
scroll to position [756, 0]
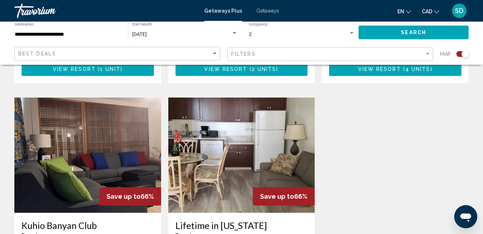
click at [244, 136] on img "Main content" at bounding box center [241, 154] width 147 height 115
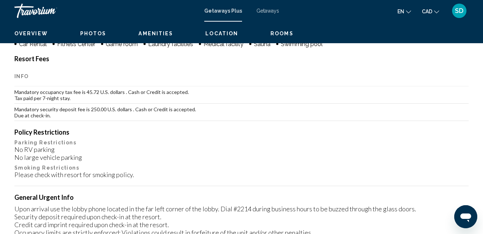
scroll to position [76, 0]
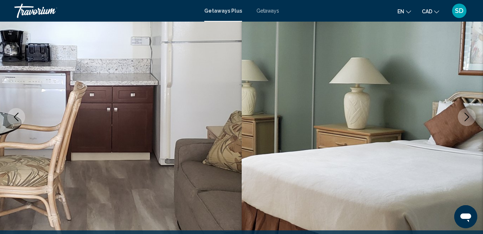
click at [466, 117] on icon "Next image" at bounding box center [467, 117] width 9 height 9
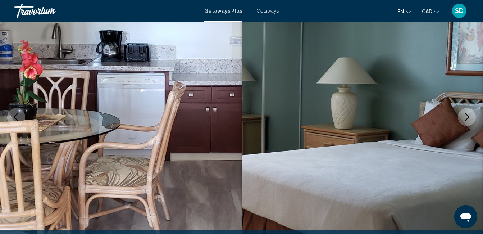
click at [466, 117] on icon "Next image" at bounding box center [467, 117] width 9 height 9
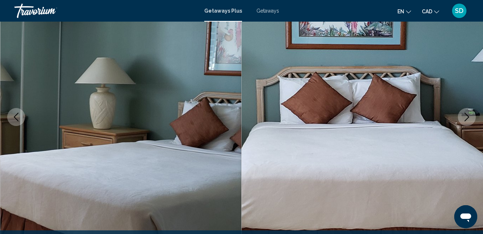
click at [466, 117] on icon "Next image" at bounding box center [467, 117] width 9 height 9
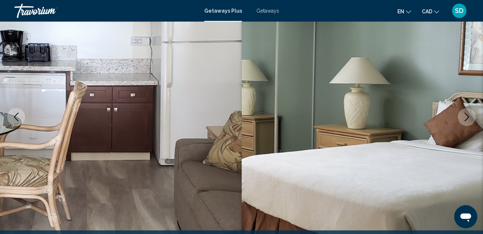
click at [469, 112] on button "Next image" at bounding box center [467, 117] width 18 height 18
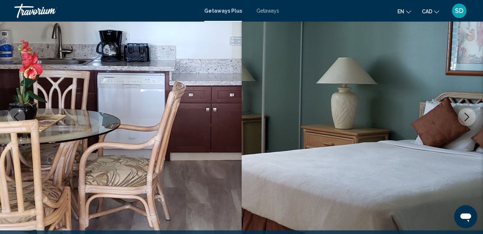
click at [470, 113] on icon "Next image" at bounding box center [467, 117] width 9 height 9
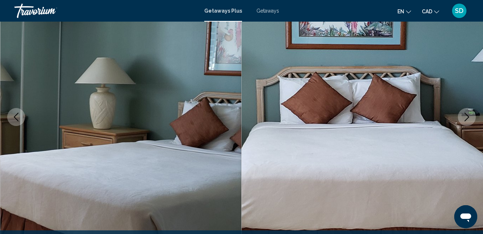
click at [470, 114] on icon "Next image" at bounding box center [467, 117] width 9 height 9
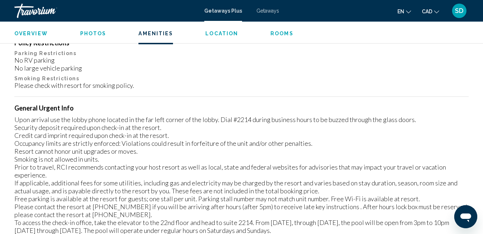
scroll to position [723, 0]
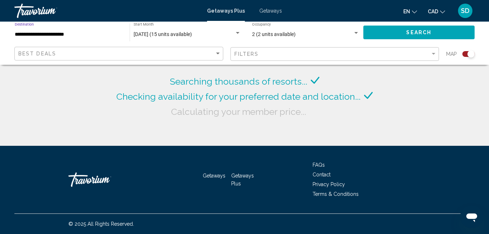
click at [51, 36] on input "**********" at bounding box center [69, 35] width 108 height 6
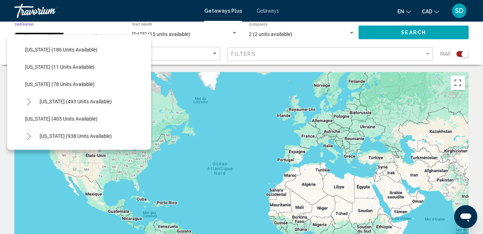
scroll to position [276, 0]
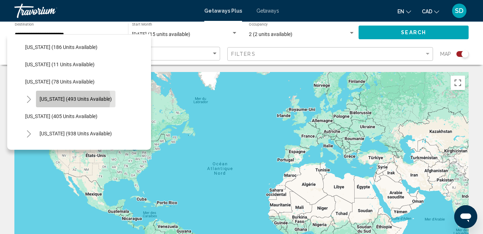
click at [73, 99] on span "[US_STATE] (493 units available)" at bounding box center [76, 99] width 72 height 6
type input "**********"
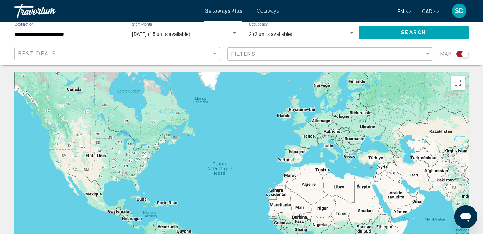
click at [387, 32] on button "Search" at bounding box center [414, 32] width 110 height 13
click at [86, 33] on input "**********" at bounding box center [68, 35] width 106 height 6
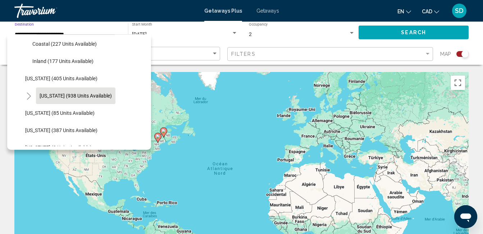
scroll to position [253, 0]
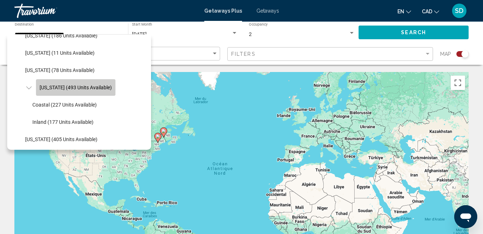
click at [81, 86] on span "[US_STATE] (493 units available)" at bounding box center [76, 88] width 72 height 6
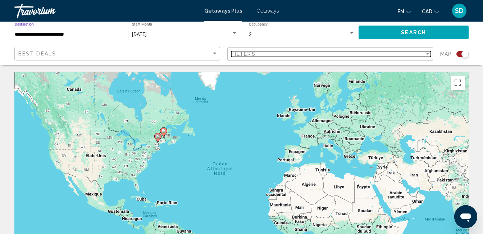
click at [428, 54] on div "Filter" at bounding box center [428, 54] width 4 height 2
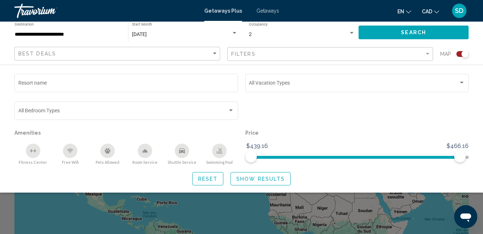
click at [413, 33] on span "Search" at bounding box center [413, 33] width 25 height 6
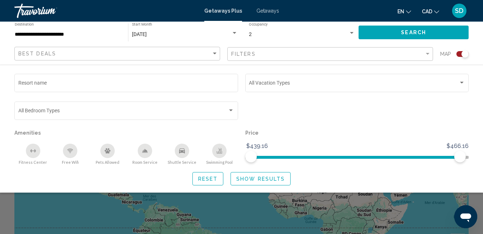
scroll to position [0, 0]
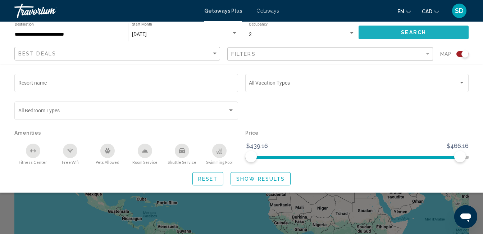
click at [389, 30] on button "Search" at bounding box center [414, 32] width 110 height 13
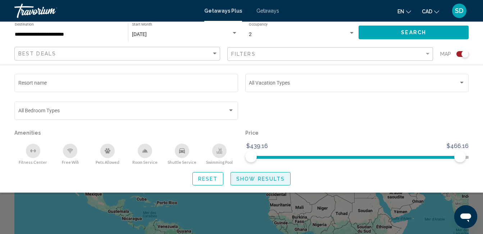
click at [264, 181] on span "Show Results" at bounding box center [260, 179] width 49 height 6
